Goal: Register for event/course

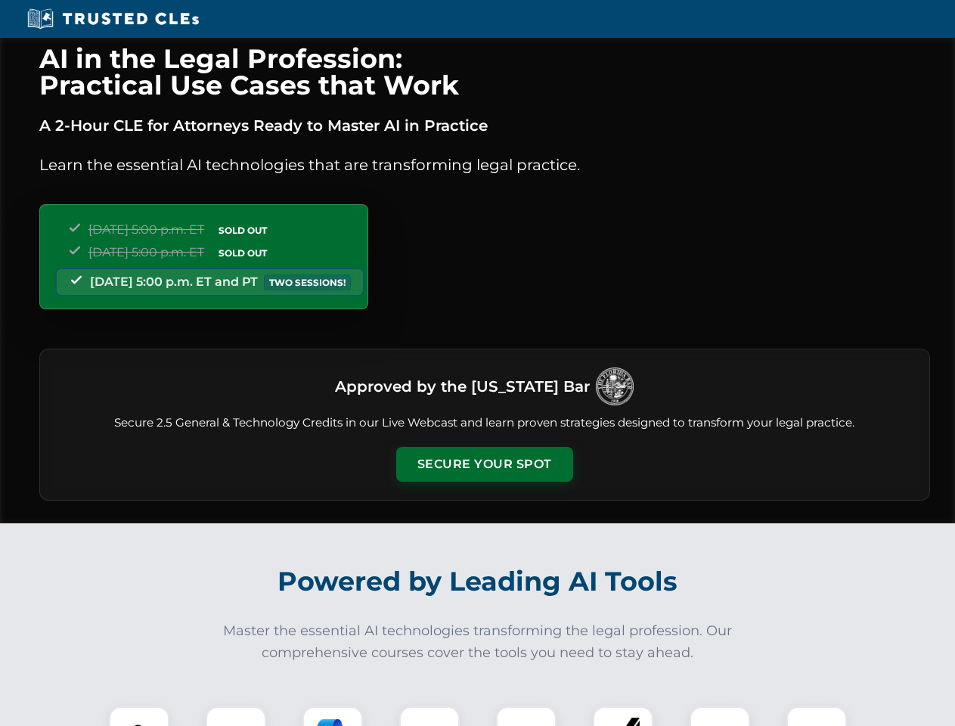
click at [484, 464] on button "Secure Your Spot" at bounding box center [484, 464] width 177 height 35
click at [139, 716] on img at bounding box center [139, 736] width 44 height 44
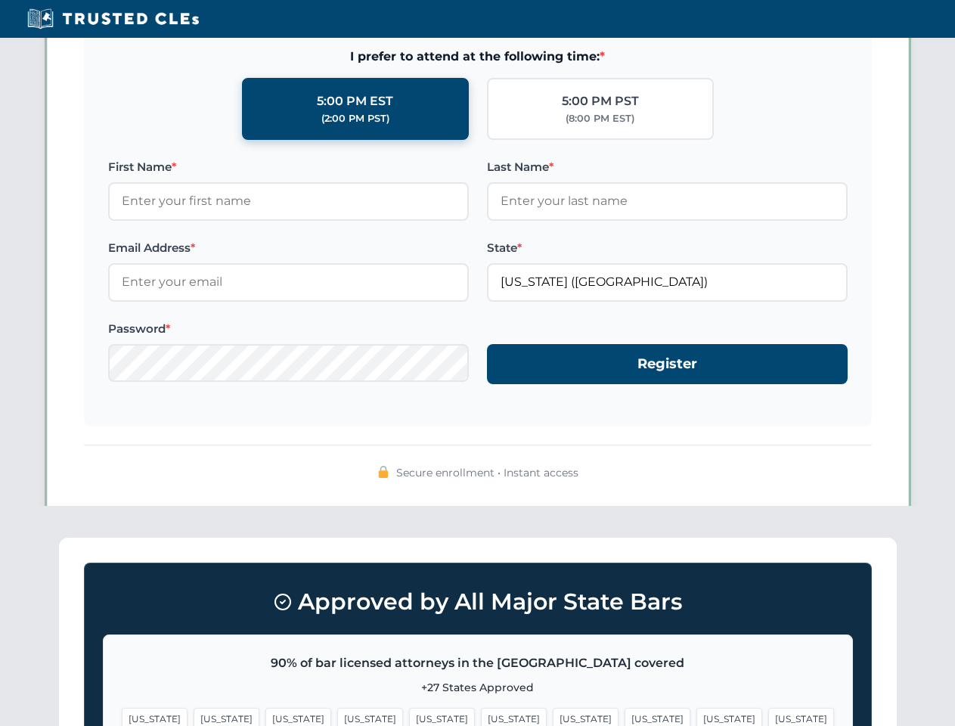
click at [553, 716] on span "[US_STATE]" at bounding box center [586, 718] width 66 height 22
click at [696, 716] on span "[US_STATE]" at bounding box center [729, 718] width 66 height 22
